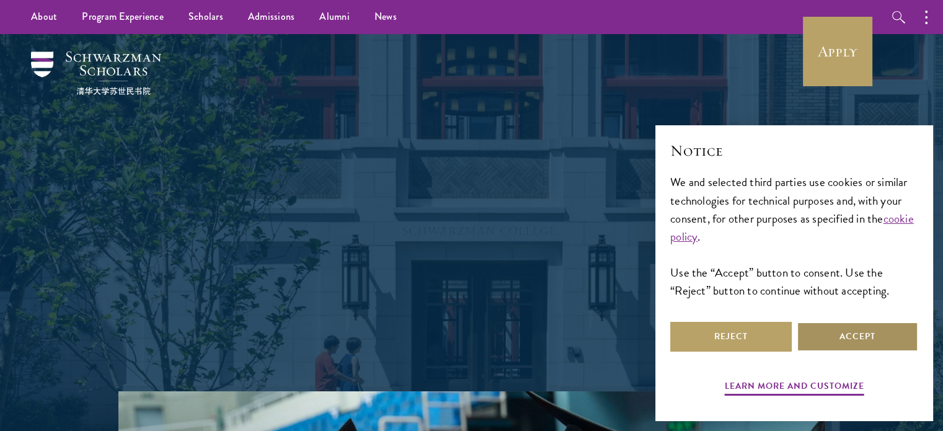
click at [812, 334] on button "Accept" at bounding box center [858, 337] width 122 height 30
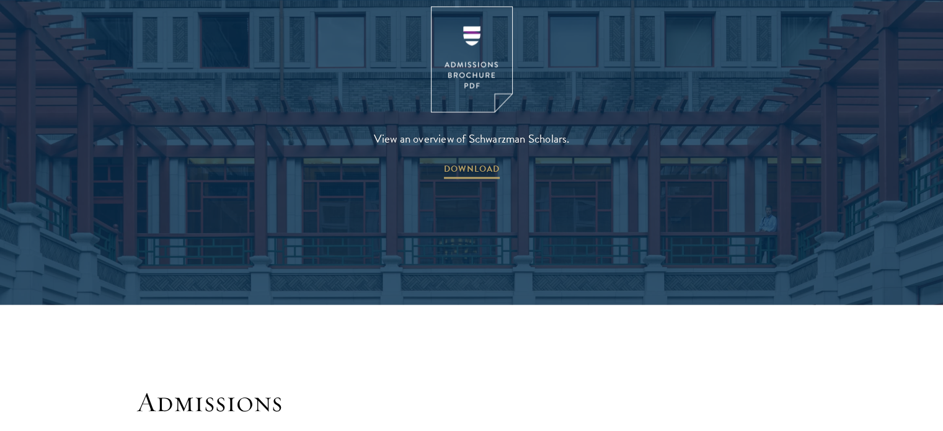
scroll to position [1737, 0]
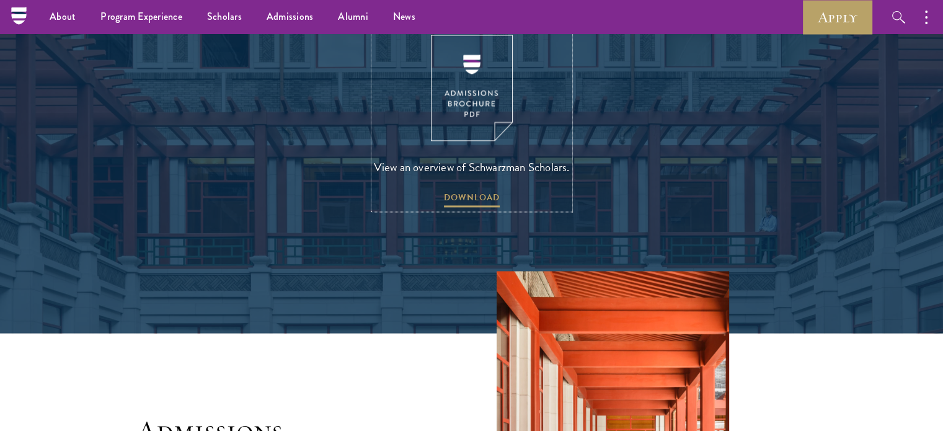
click at [455, 60] on img at bounding box center [472, 88] width 82 height 106
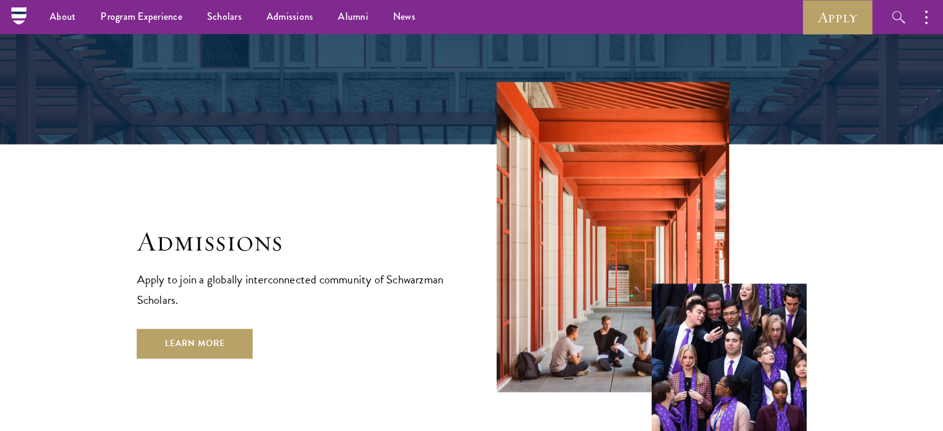
scroll to position [1923, 0]
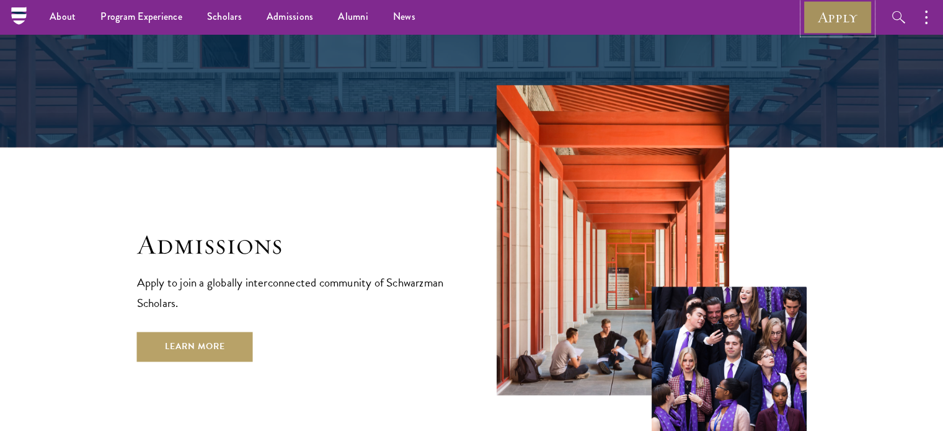
click at [829, 14] on link "Apply" at bounding box center [837, 17] width 69 height 34
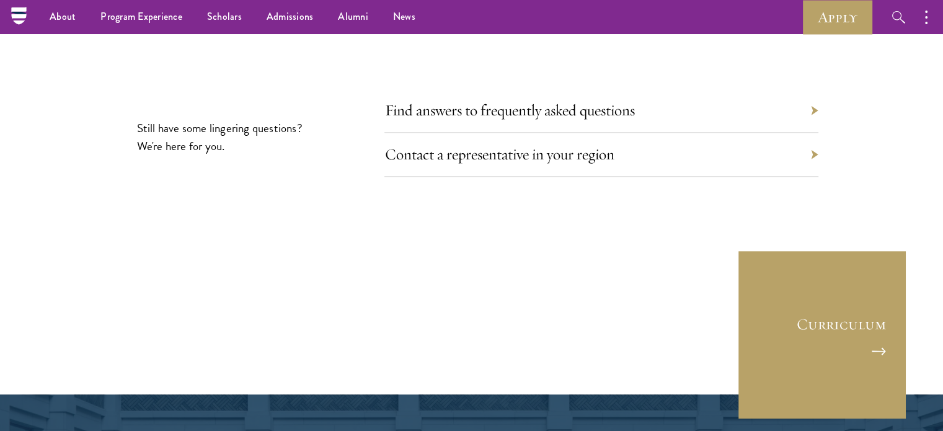
scroll to position [5768, 0]
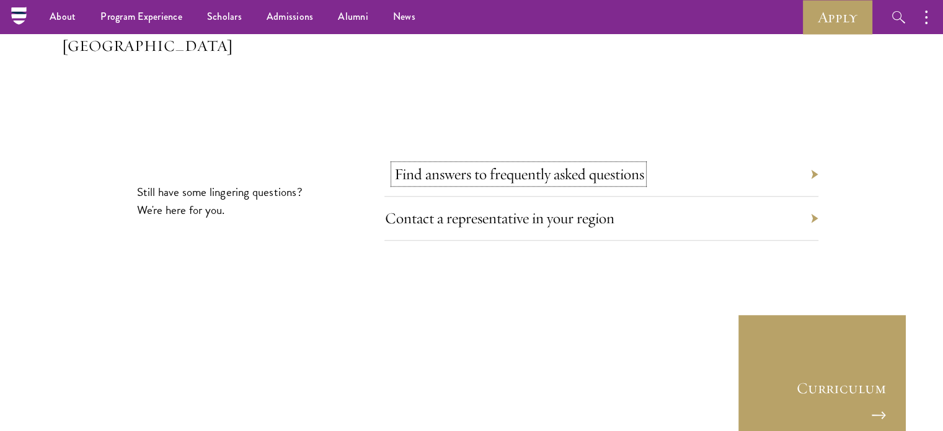
click at [499, 164] on link "Find answers to frequently asked questions" at bounding box center [519, 173] width 250 height 19
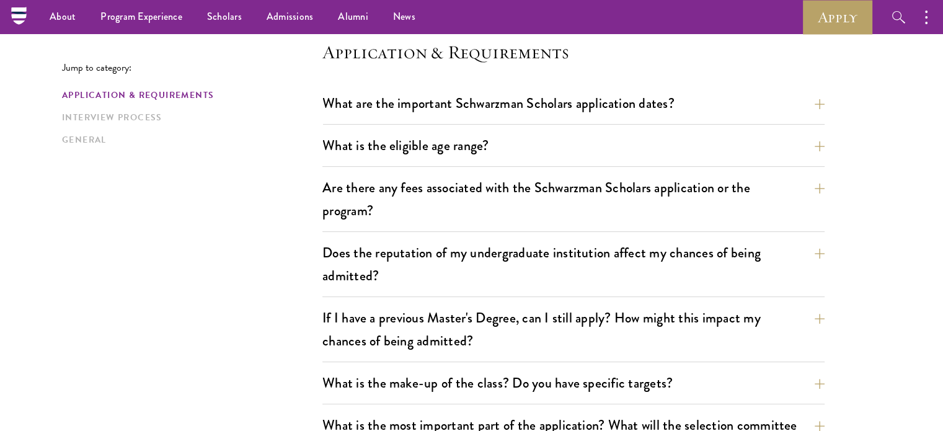
scroll to position [248, 0]
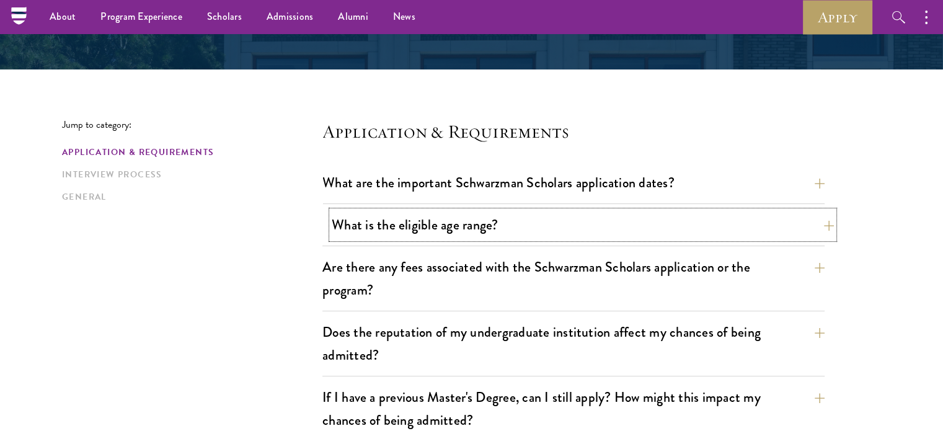
click at [422, 215] on button "What is the eligible age range?" at bounding box center [583, 225] width 502 height 28
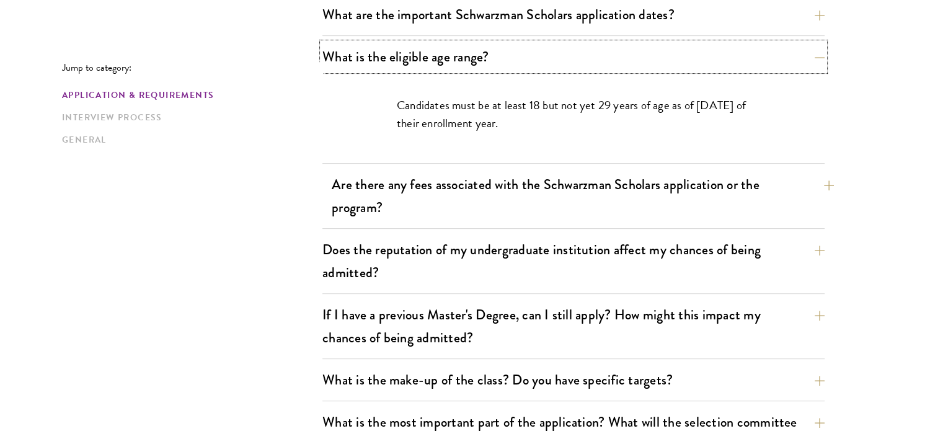
scroll to position [496, 0]
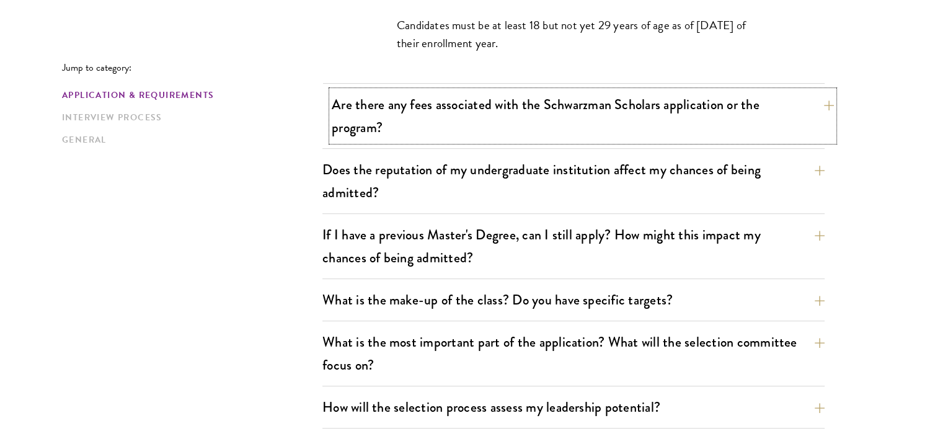
click at [453, 127] on button "Are there any fees associated with the Schwarzman Scholars application or the p…" at bounding box center [583, 116] width 502 height 51
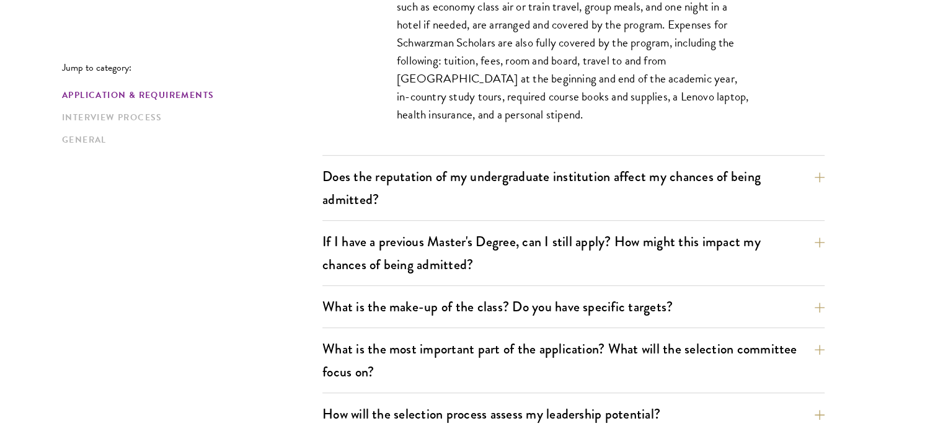
scroll to position [620, 0]
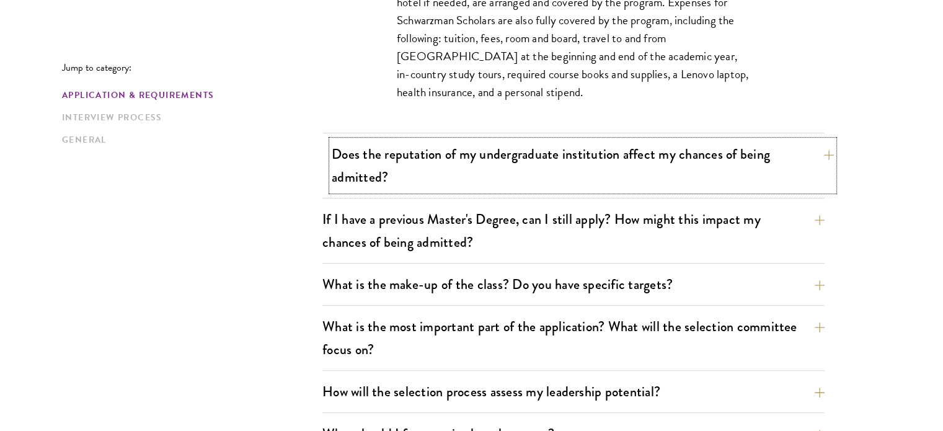
click at [410, 180] on button "Does the reputation of my undergraduate institution affect my chances of being …" at bounding box center [583, 165] width 502 height 51
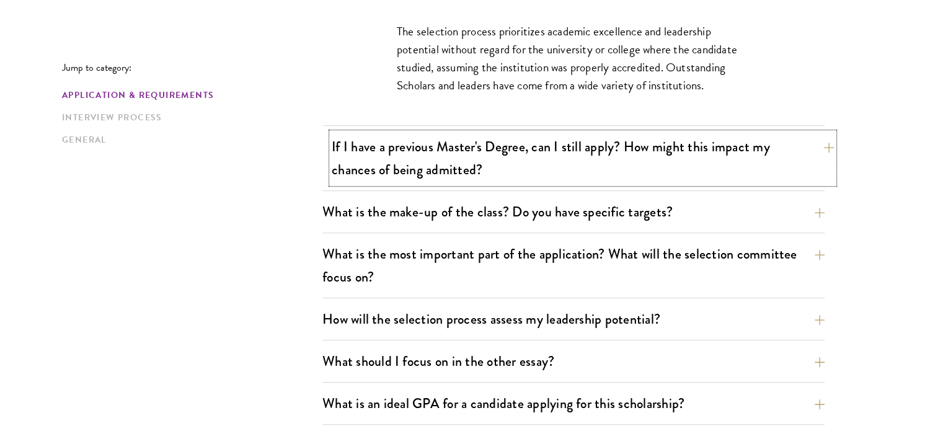
click at [390, 163] on button "If I have a previous Master's Degree, can I still apply? How might this impact …" at bounding box center [583, 158] width 502 height 51
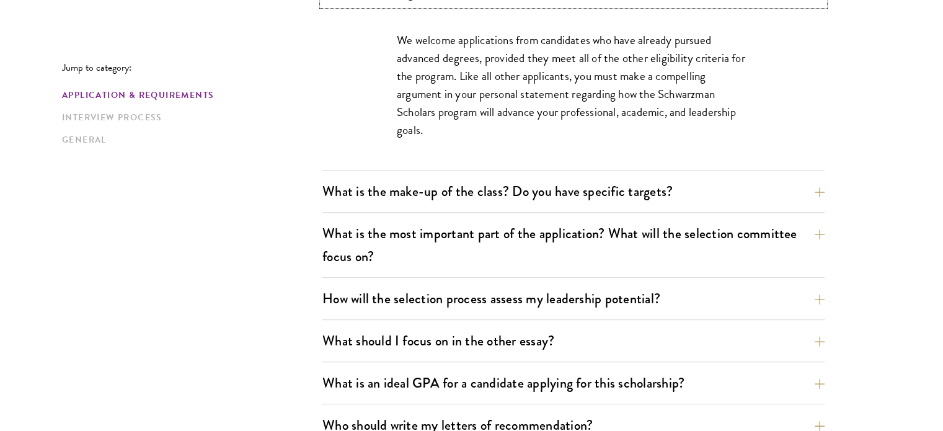
scroll to position [744, 0]
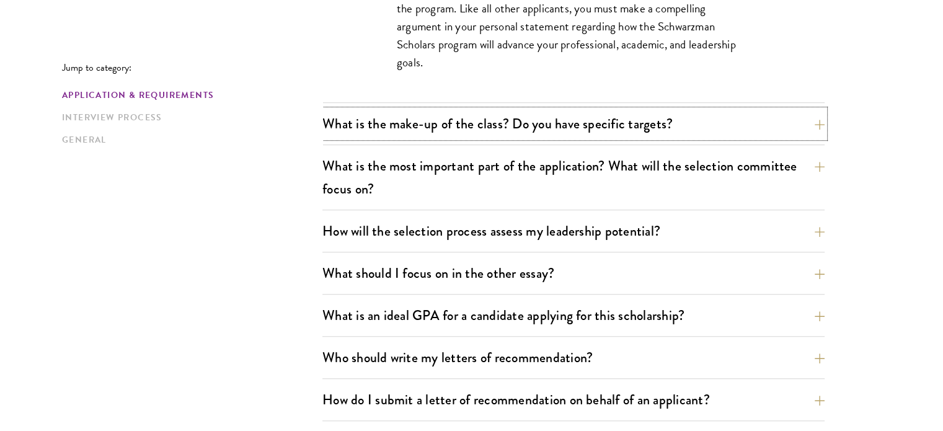
click at [383, 127] on button "What is the make-up of the class? Do you have specific targets?" at bounding box center [574, 124] width 502 height 28
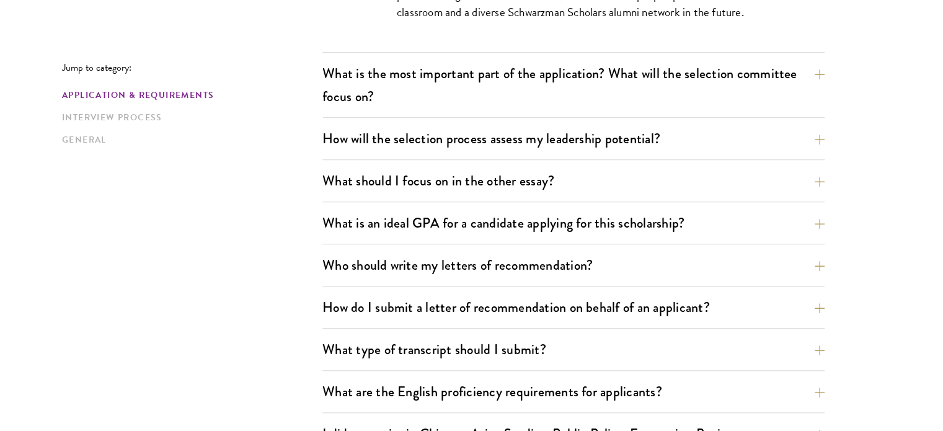
scroll to position [930, 0]
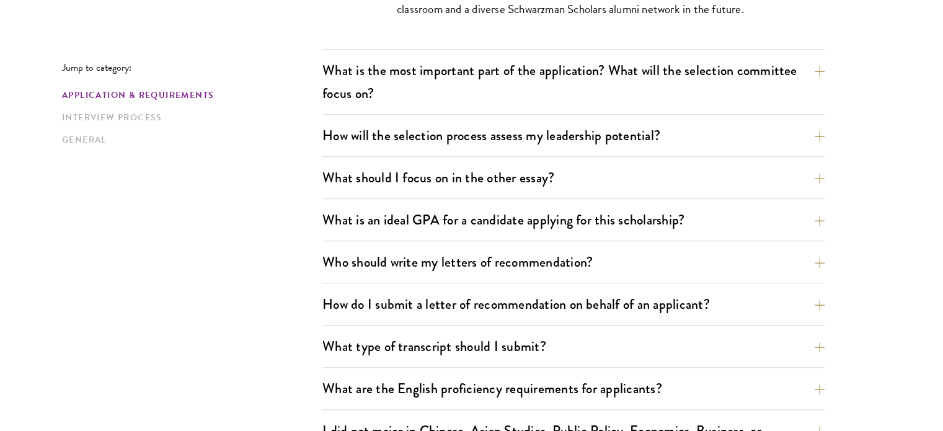
click at [451, 109] on div "What is the most important part of the application? What will the selection com…" at bounding box center [574, 85] width 502 height 58
click at [449, 102] on button "What is the most important part of the application? What will the selection com…" at bounding box center [583, 81] width 502 height 51
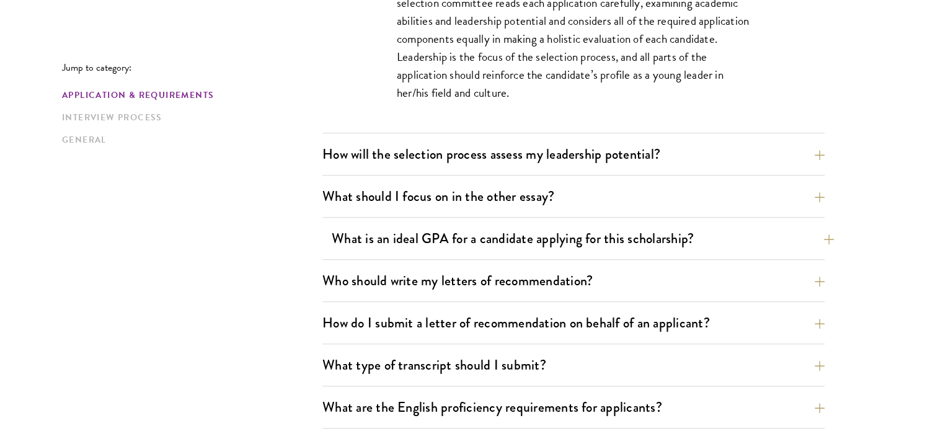
scroll to position [868, 0]
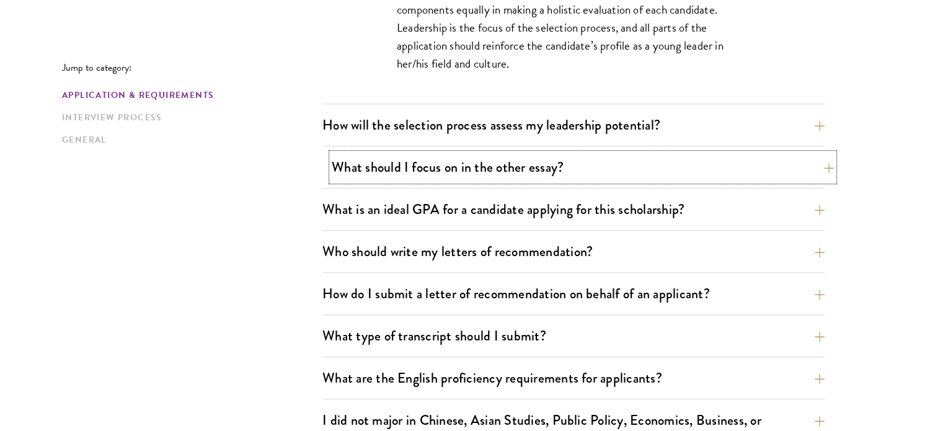
click at [527, 174] on button "What should I focus on in the other essay?" at bounding box center [583, 167] width 502 height 28
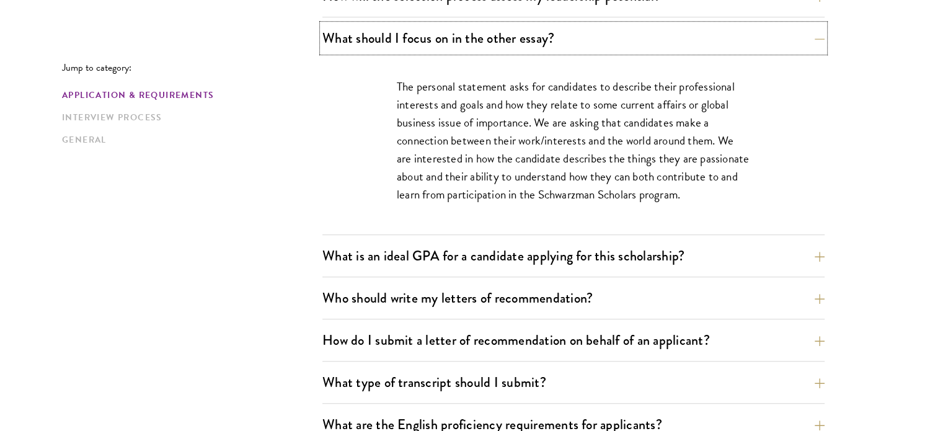
scroll to position [930, 0]
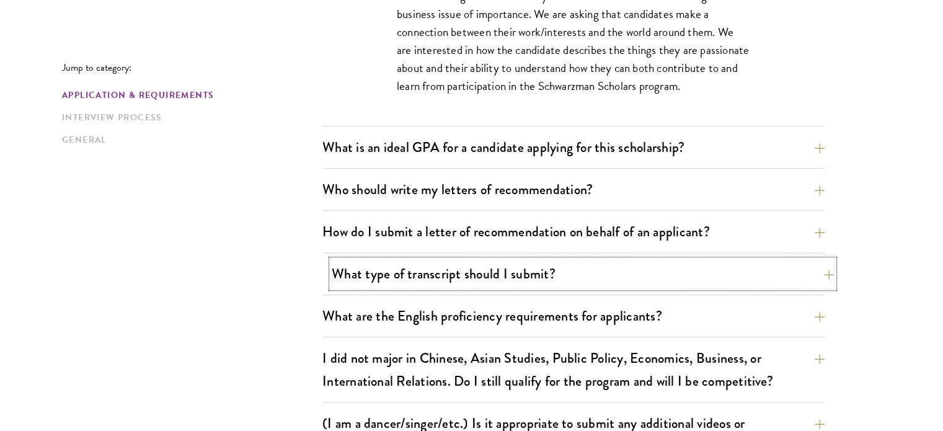
click at [579, 267] on button "What type of transcript should I submit?" at bounding box center [583, 274] width 502 height 28
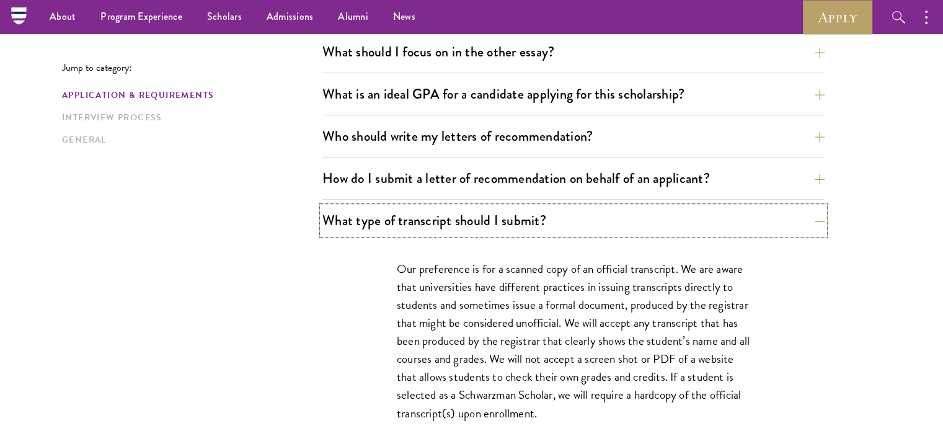
scroll to position [806, 0]
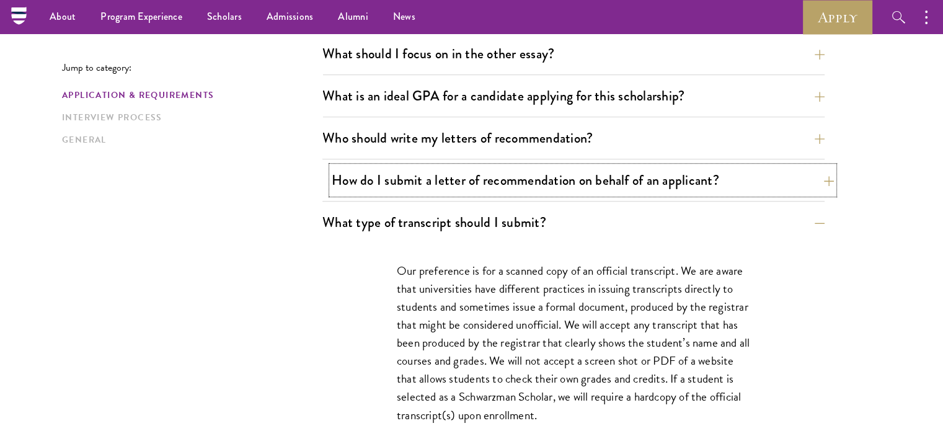
click at [550, 176] on button "How do I submit a letter of recommendation on behalf of an applicant?" at bounding box center [583, 180] width 502 height 28
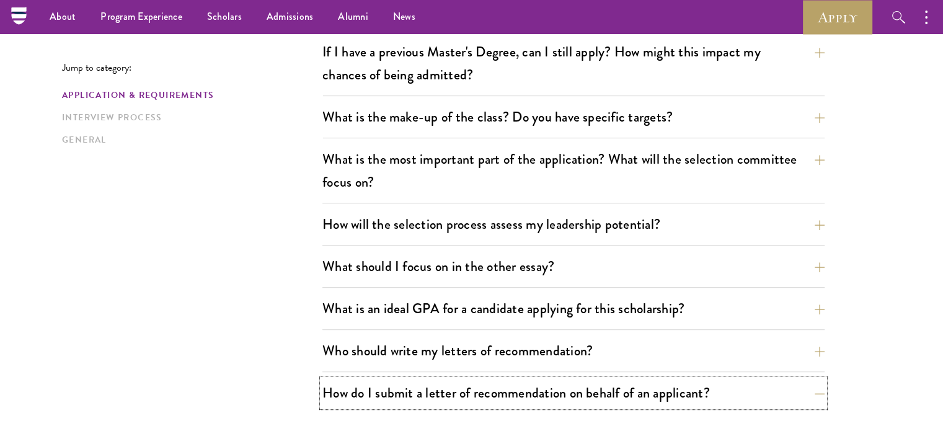
scroll to position [434, 0]
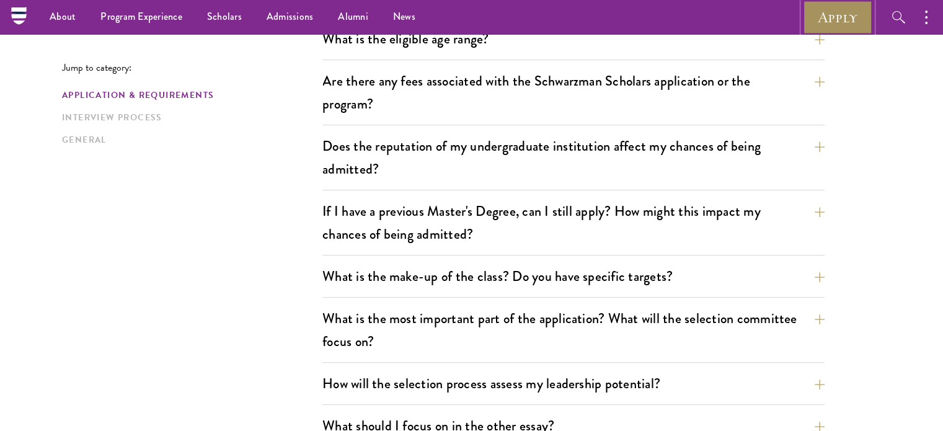
click at [819, 19] on link "Apply" at bounding box center [837, 17] width 69 height 34
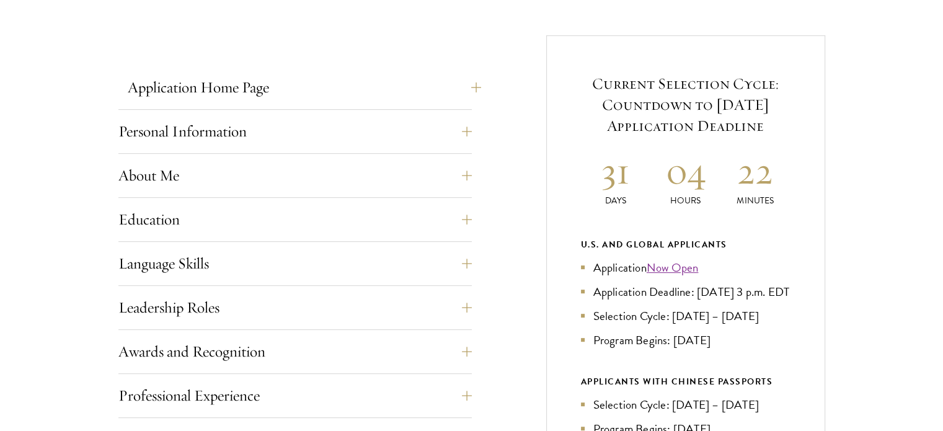
scroll to position [496, 0]
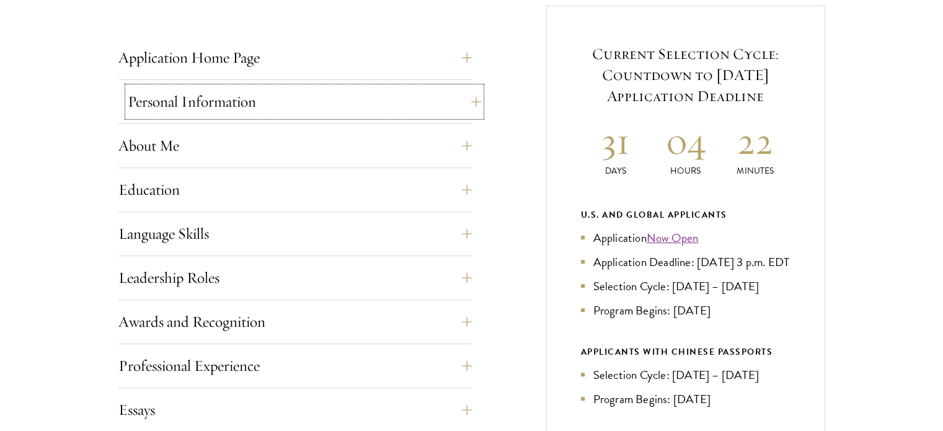
click at [238, 94] on button "Personal Information" at bounding box center [305, 102] width 354 height 30
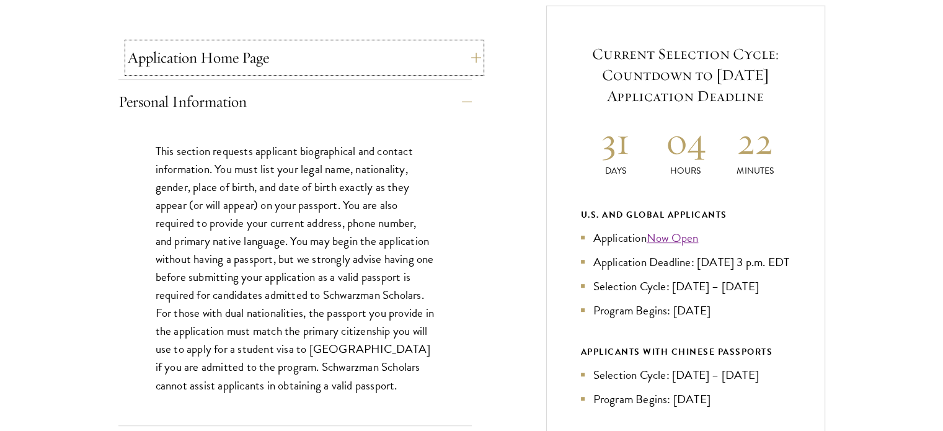
click at [253, 72] on button "Application Home Page" at bounding box center [305, 58] width 354 height 30
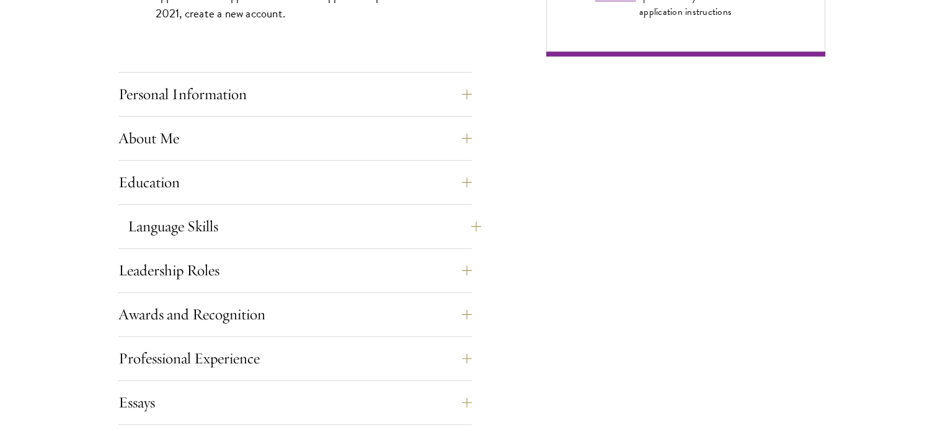
scroll to position [1116, 0]
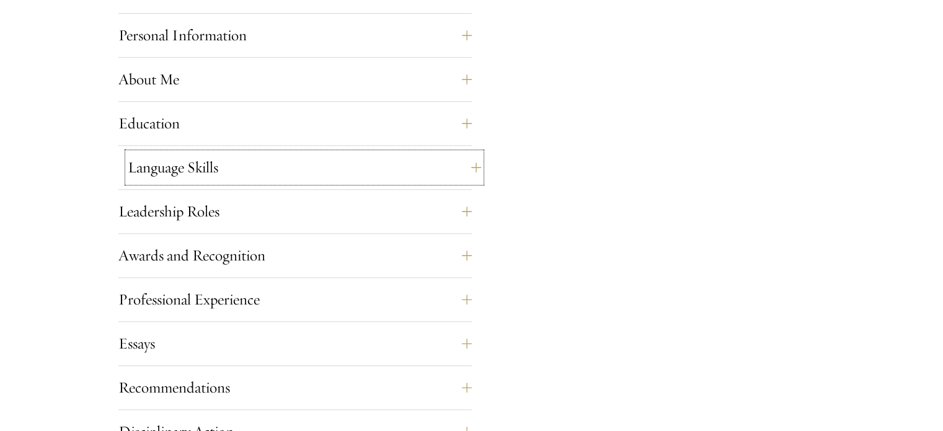
click at [231, 177] on button "Language Skills" at bounding box center [305, 168] width 354 height 30
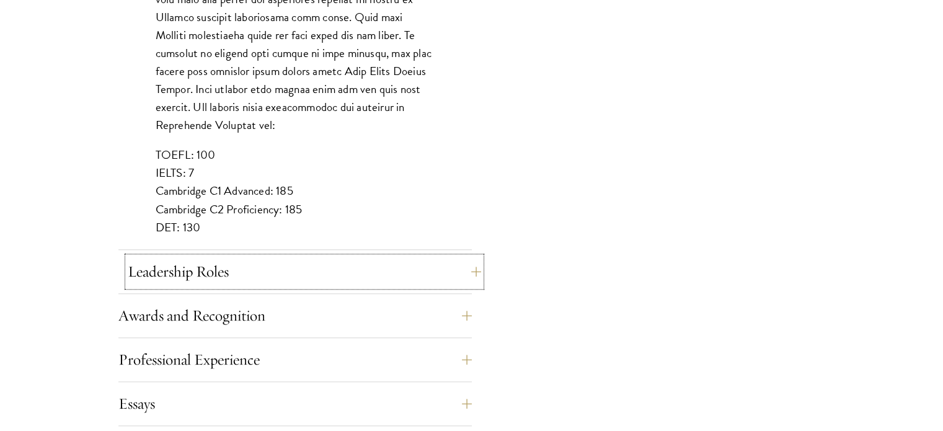
click at [201, 267] on button "Leadership Roles" at bounding box center [305, 272] width 354 height 30
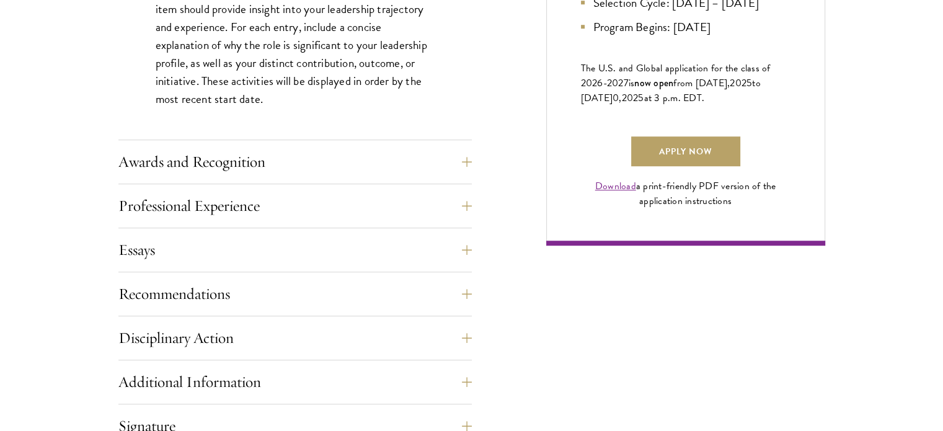
scroll to position [930, 0]
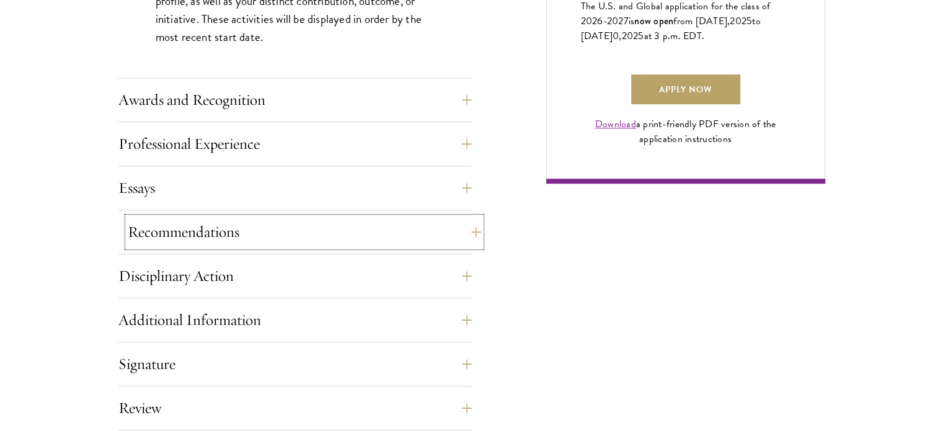
click at [200, 221] on button "Recommendations" at bounding box center [305, 232] width 354 height 30
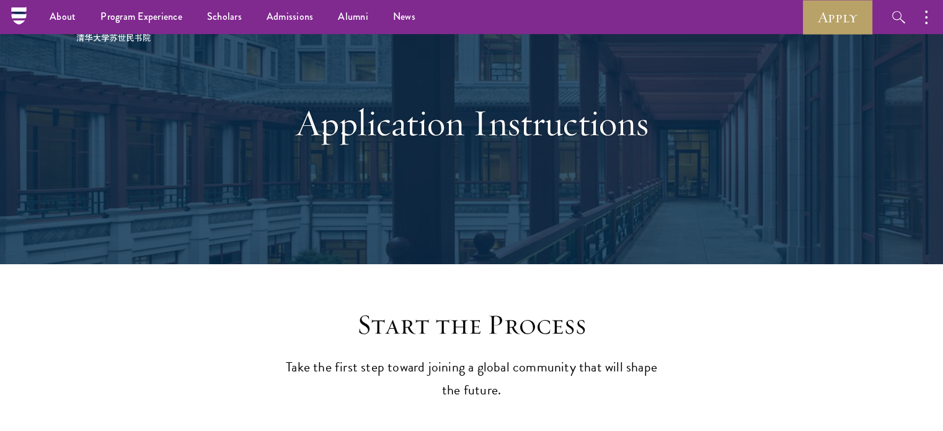
scroll to position [0, 0]
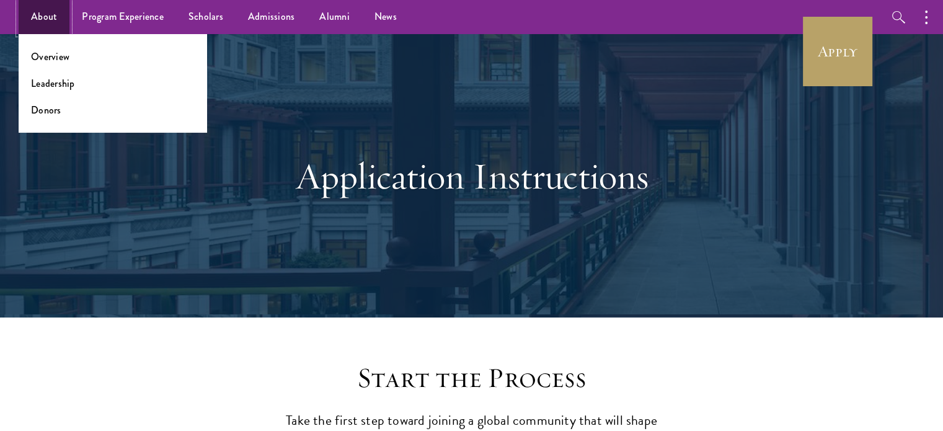
click at [44, 22] on link "About" at bounding box center [44, 17] width 51 height 34
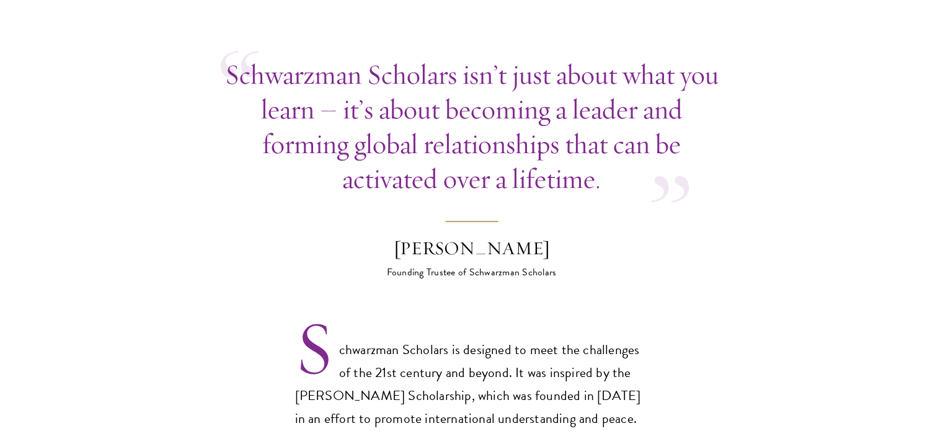
scroll to position [620, 0]
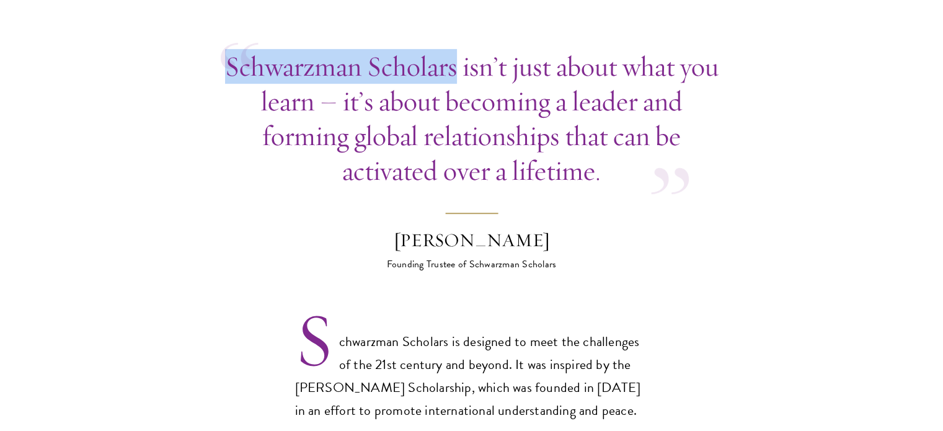
drag, startPoint x: 225, startPoint y: 48, endPoint x: 455, endPoint y: 42, distance: 230.2
click at [455, 49] on p "Schwarzman Scholars isn’t just about what you learn – it’s about becoming a lea…" at bounding box center [472, 118] width 502 height 139
click at [376, 49] on p "Schwarzman Scholars isn’t just about what you learn – it’s about becoming a lea…" at bounding box center [472, 118] width 502 height 139
drag, startPoint x: 456, startPoint y: 43, endPoint x: 229, endPoint y: 51, distance: 227.7
click at [229, 51] on p "Schwarzman Scholars isn’t just about what you learn – it’s about becoming a lea…" at bounding box center [472, 118] width 502 height 139
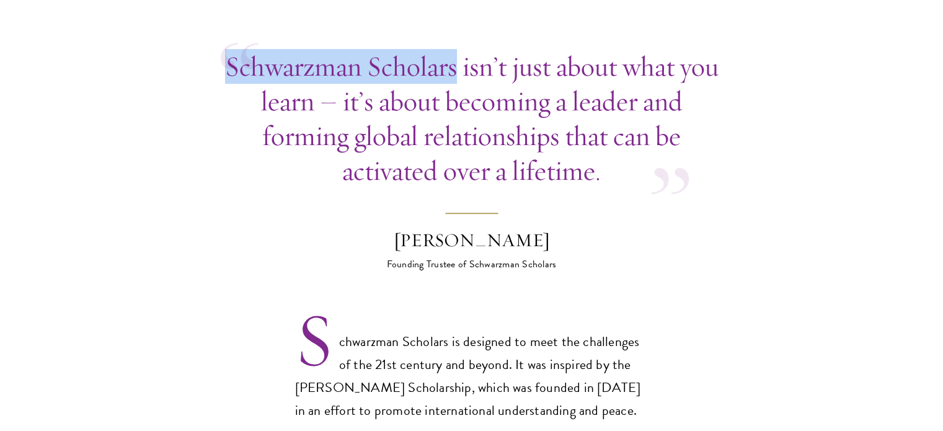
copy p "Schwarzman Scholars"
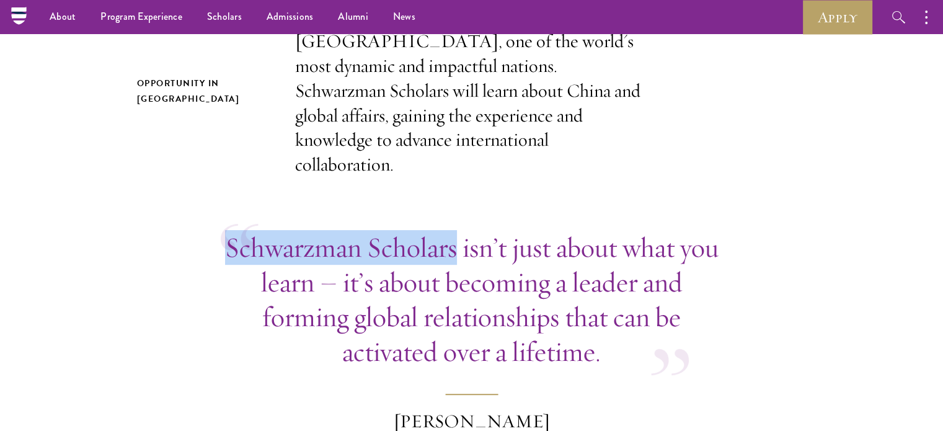
scroll to position [434, 0]
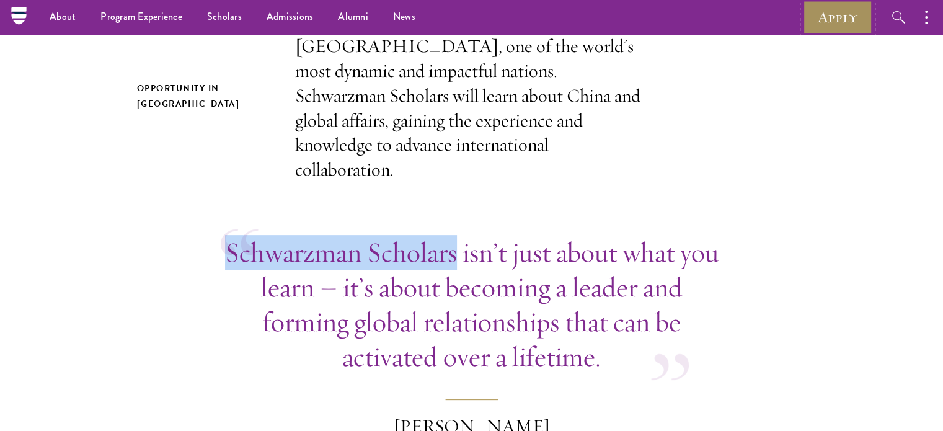
click at [836, 18] on link "Apply" at bounding box center [837, 17] width 69 height 34
